Goal: Task Accomplishment & Management: Use online tool/utility

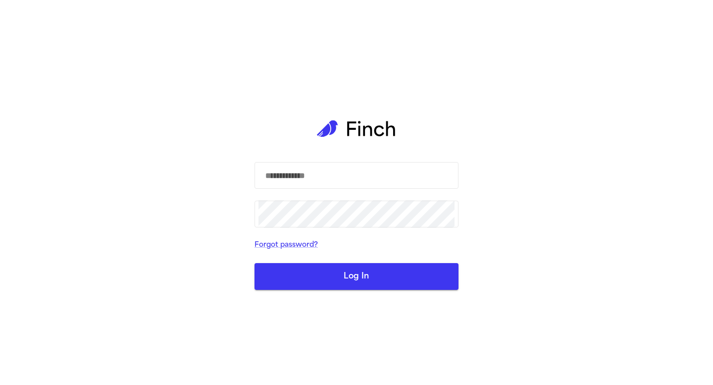
type input "**********"
click at [372, 281] on button "Log In" at bounding box center [356, 276] width 204 height 27
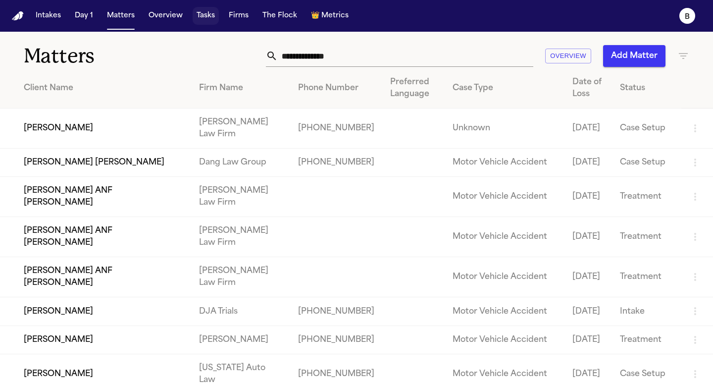
click at [204, 21] on button "Tasks" at bounding box center [206, 16] width 26 height 18
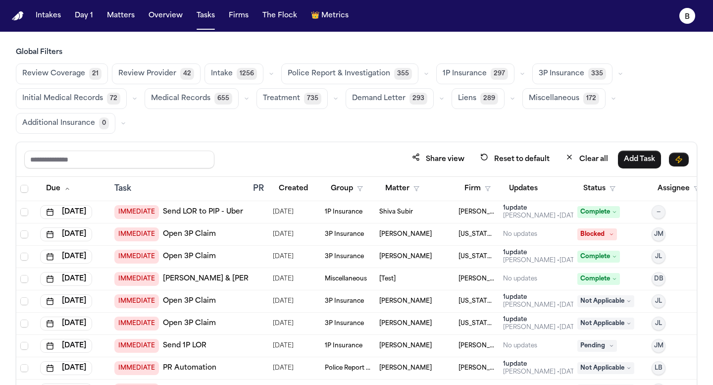
click at [228, 101] on button "Medical Records 655" at bounding box center [192, 98] width 94 height 21
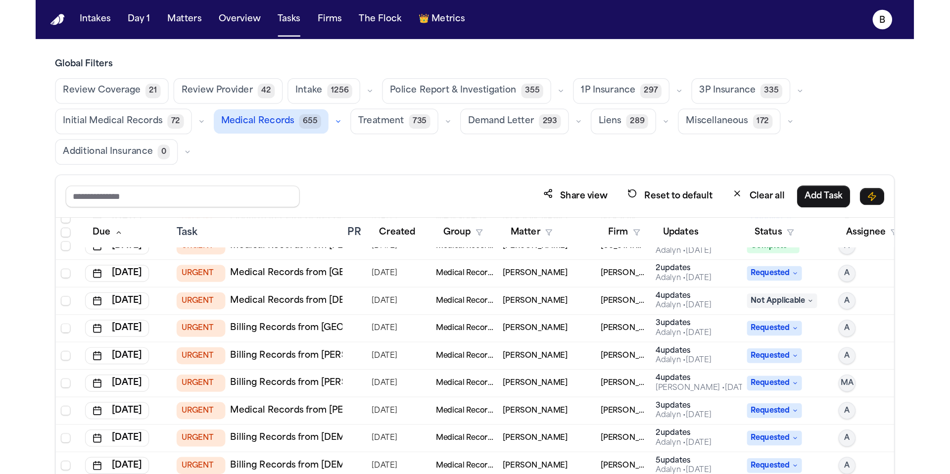
scroll to position [603, 0]
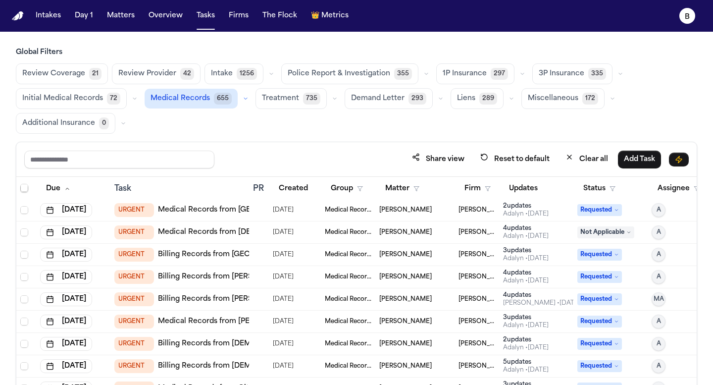
click at [433, 233] on div "[PERSON_NAME]" at bounding box center [414, 232] width 71 height 8
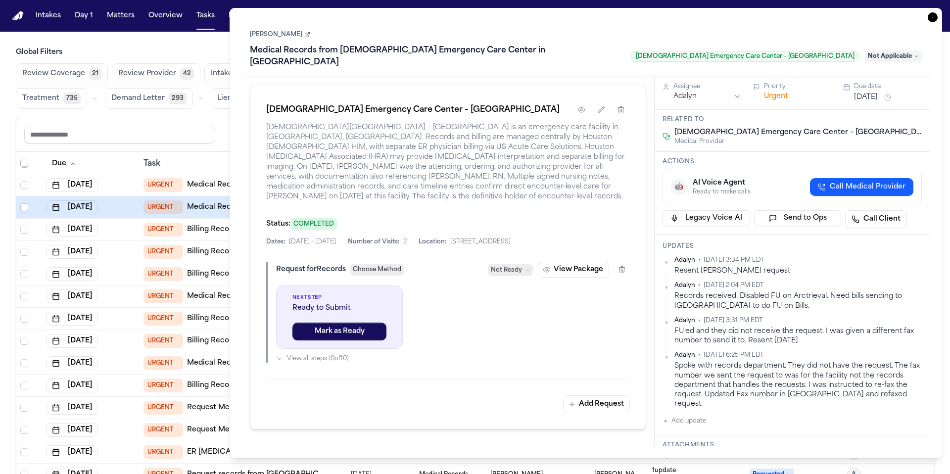
scroll to position [603, 0]
